Goal: Task Accomplishment & Management: Use online tool/utility

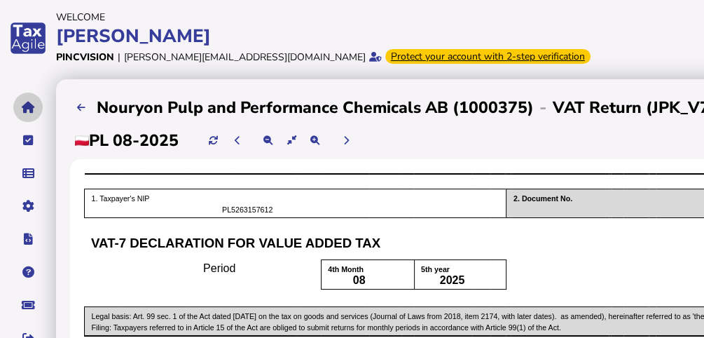
click at [27, 107] on icon "navigate application pages" at bounding box center [28, 107] width 13 height 1
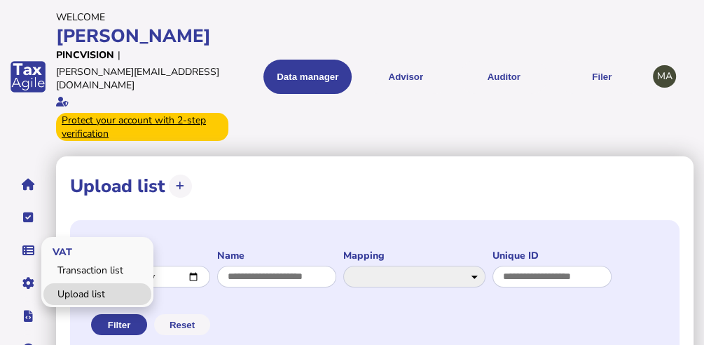
click at [68, 283] on link "Upload list" at bounding box center [97, 294] width 108 height 22
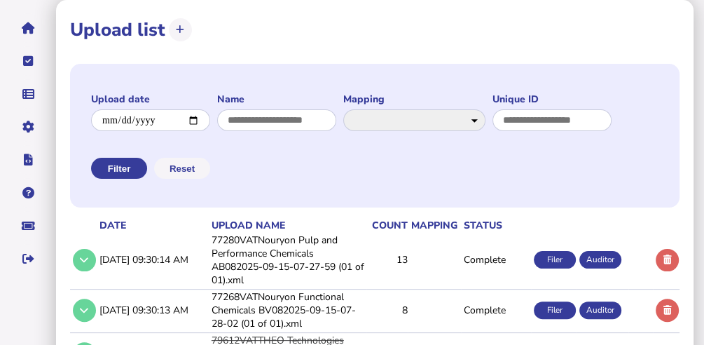
scroll to position [140, 0]
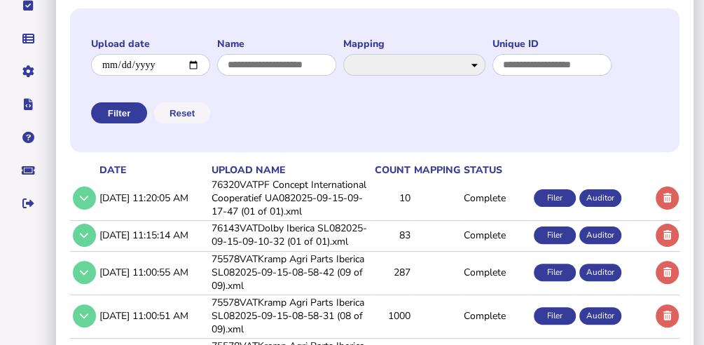
scroll to position [233, 0]
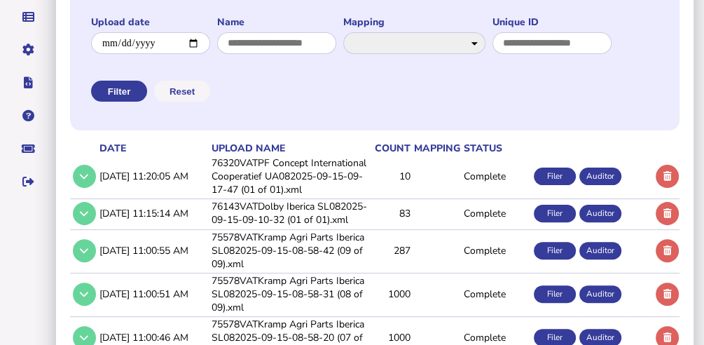
click at [289, 197] on td "76320VATPF Concept International Cooperatief UA082025-09-15-09-17-47 (01 of 01)…" at bounding box center [290, 176] width 163 height 41
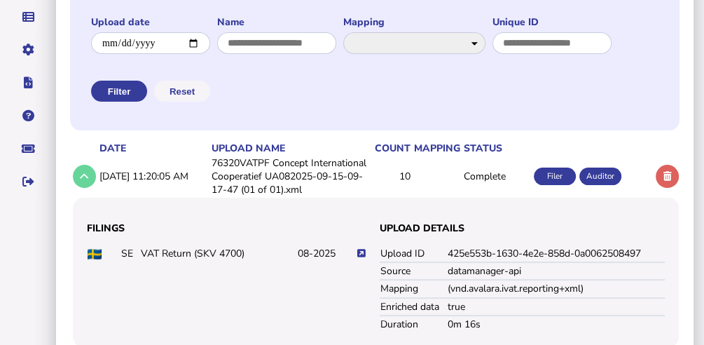
scroll to position [374, 0]
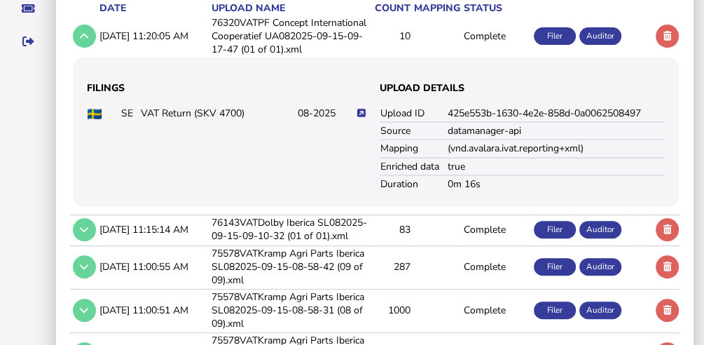
click at [361, 118] on icon at bounding box center [361, 113] width 8 height 9
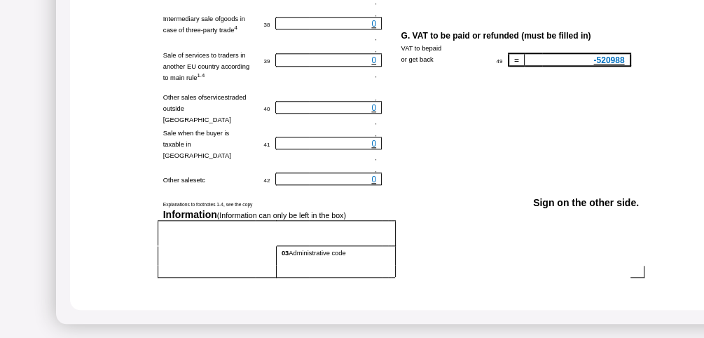
scroll to position [874, 0]
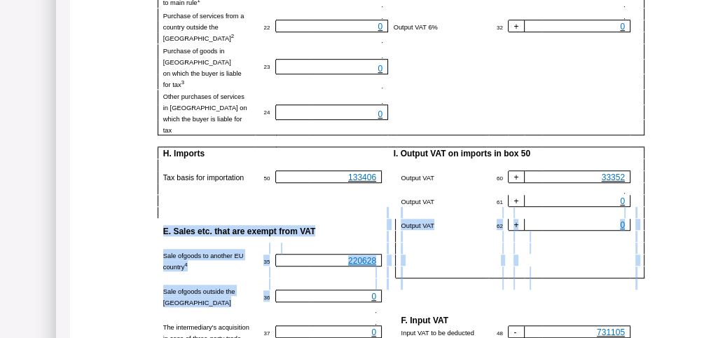
drag, startPoint x: 341, startPoint y: 337, endPoint x: 355, endPoint y: 342, distance: 14.8
click at [355, 342] on html "**********" at bounding box center [352, 36] width 704 height 1292
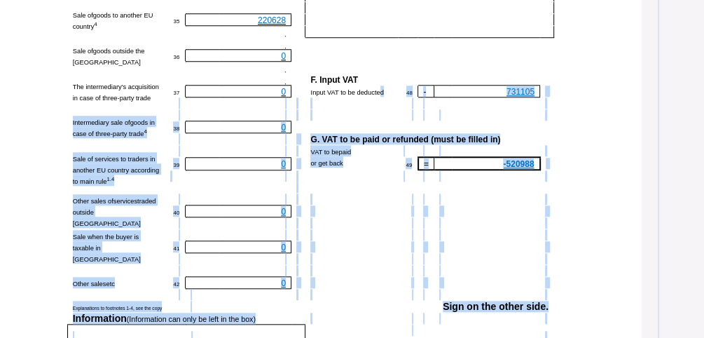
drag, startPoint x: 379, startPoint y: 339, endPoint x: 509, endPoint y: 349, distance: 130.0
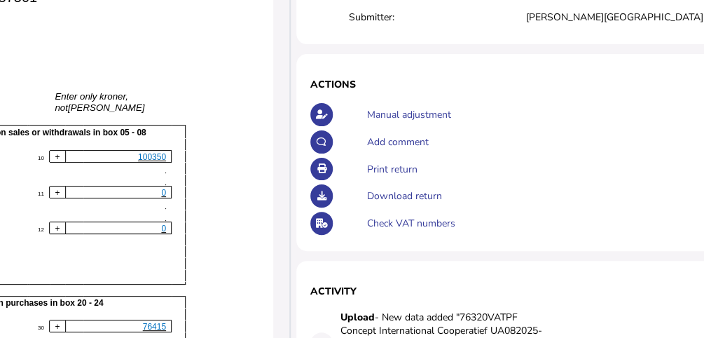
scroll to position [156, 459]
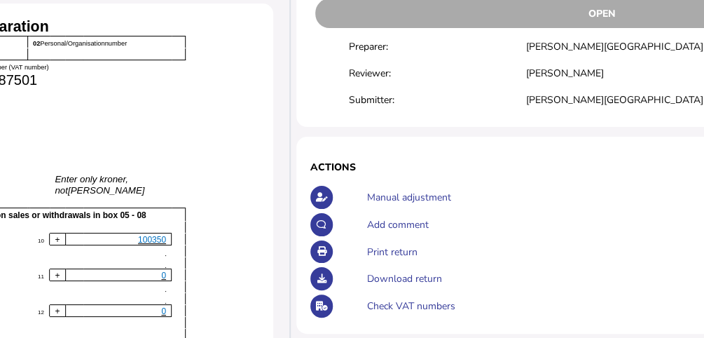
click at [388, 250] on div "Print return" at bounding box center [628, 251] width 531 height 27
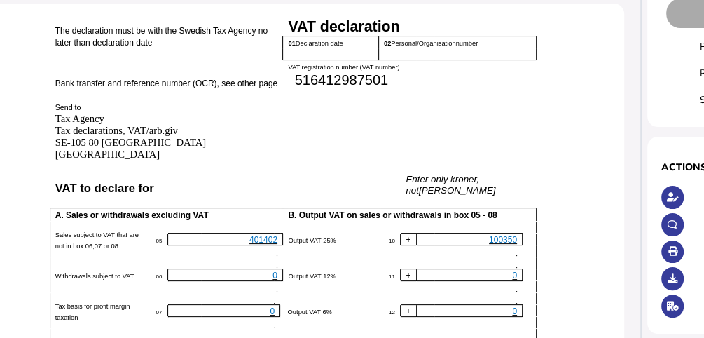
scroll to position [156, 0]
